Goal: Task Accomplishment & Management: Manage account settings

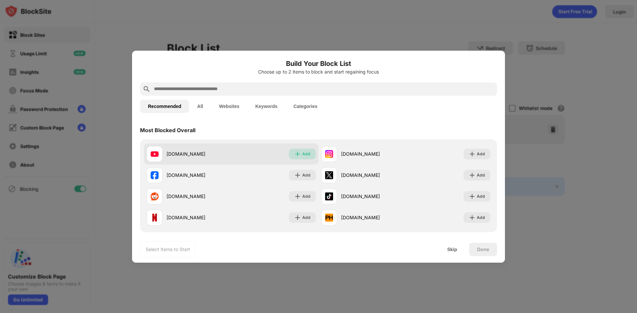
click at [302, 155] on div "Add" at bounding box center [306, 154] width 8 height 7
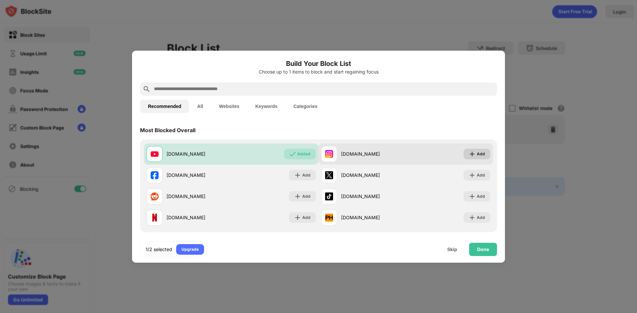
click at [470, 153] on img at bounding box center [472, 154] width 7 height 7
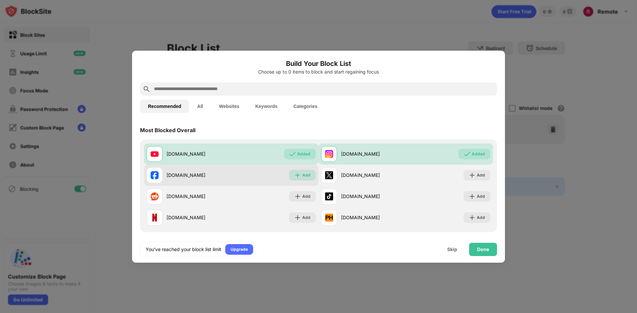
click at [303, 175] on div "Add" at bounding box center [306, 175] width 8 height 7
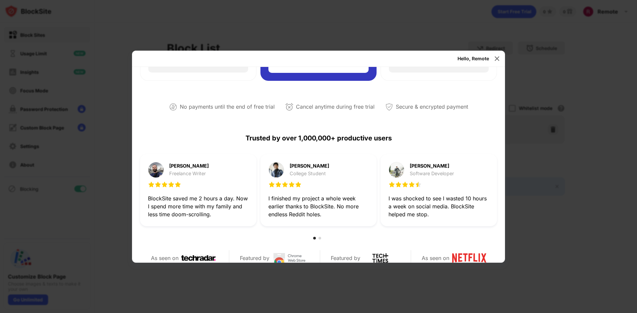
scroll to position [116, 0]
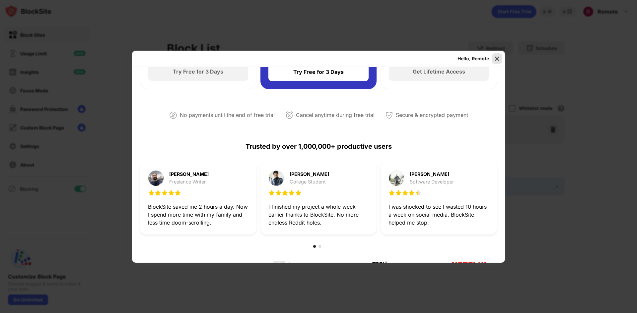
click at [494, 60] on img at bounding box center [496, 58] width 7 height 7
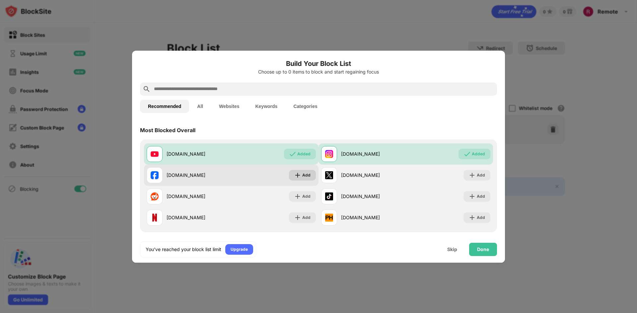
click at [307, 175] on div "Add" at bounding box center [306, 175] width 8 height 7
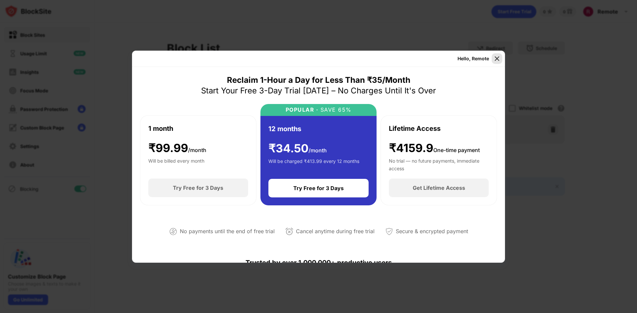
click at [497, 58] on img at bounding box center [496, 58] width 7 height 7
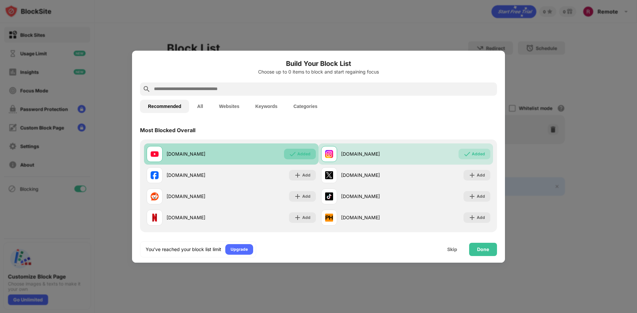
click at [294, 152] on div "Added" at bounding box center [300, 154] width 32 height 11
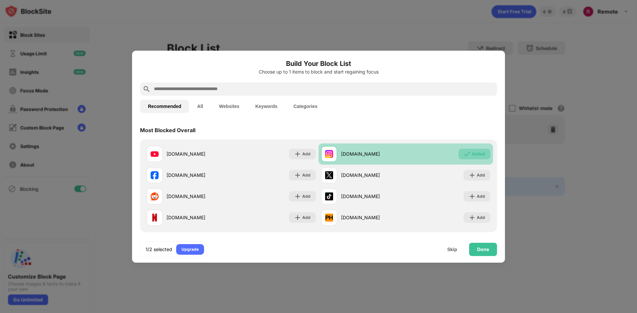
click at [478, 153] on div "Added" at bounding box center [478, 154] width 13 height 7
